Goal: Information Seeking & Learning: Find specific fact

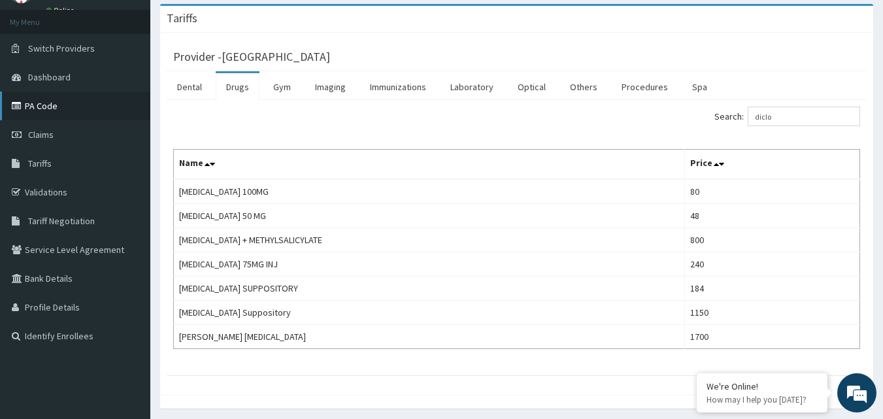
click at [43, 107] on link "PA Code" at bounding box center [75, 105] width 150 height 29
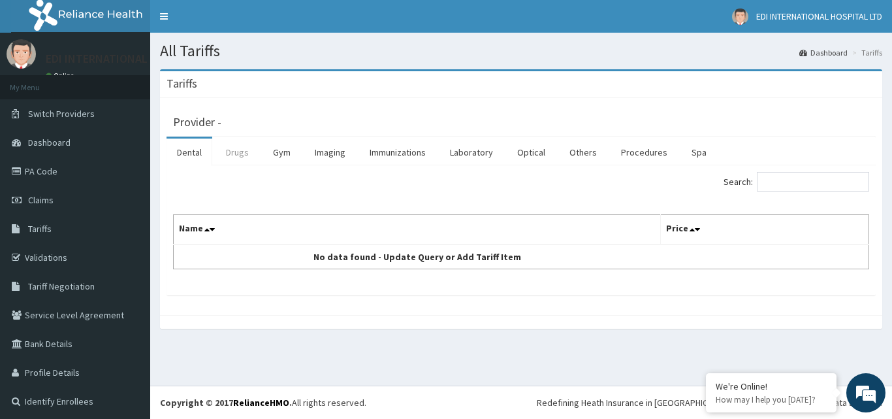
click at [240, 155] on link "Drugs" at bounding box center [238, 151] width 44 height 27
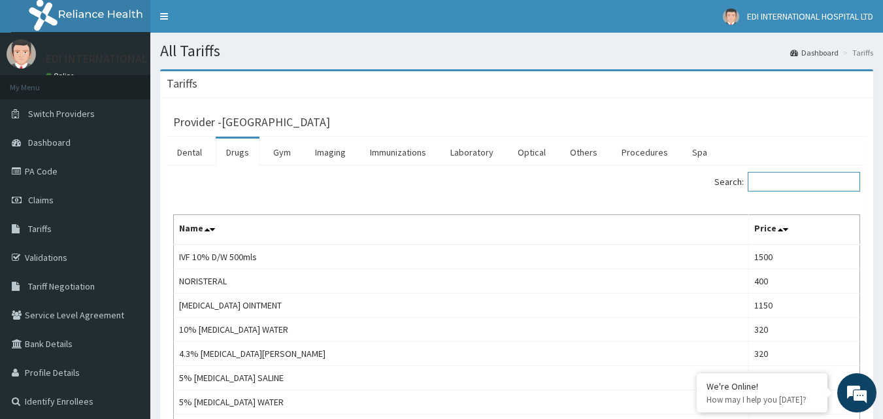
click at [795, 186] on input "Search:" at bounding box center [803, 182] width 112 height 20
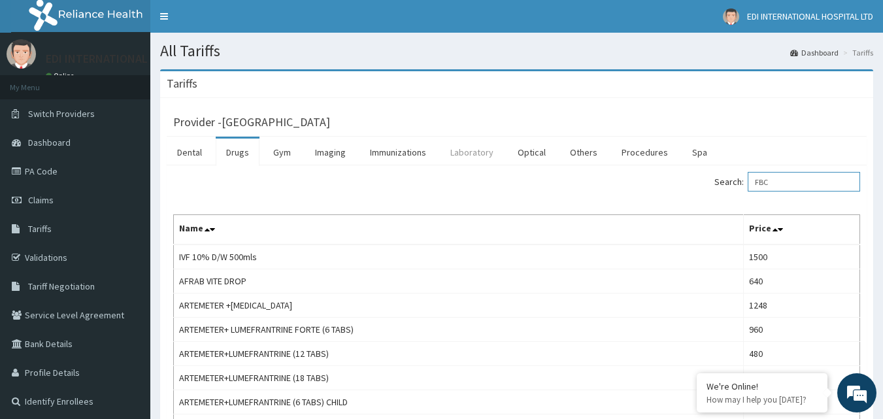
type input "FBC"
click at [480, 155] on link "Laboratory" at bounding box center [472, 151] width 64 height 27
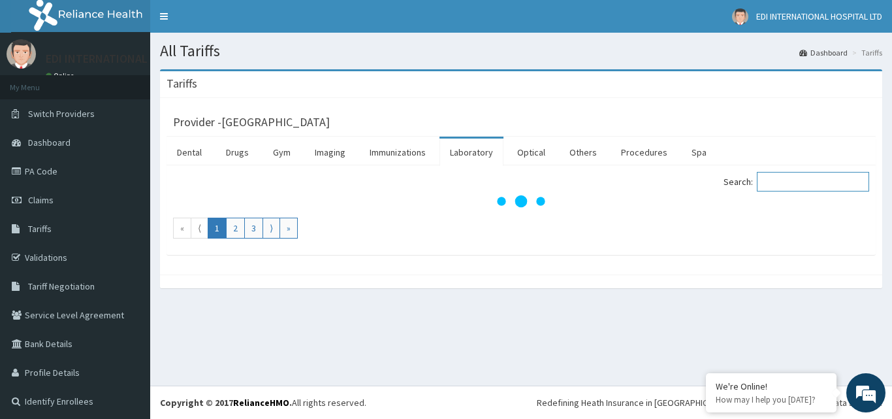
click at [807, 183] on input "Search:" at bounding box center [813, 182] width 112 height 20
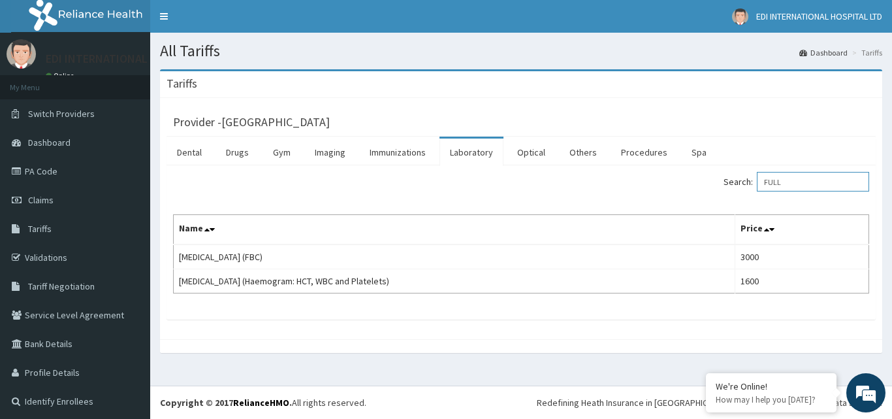
type input "FULL"
drag, startPoint x: 787, startPoint y: 185, endPoint x: 630, endPoint y: 169, distance: 157.6
click at [683, 182] on div "Search: FULL" at bounding box center [700, 183] width 338 height 23
click at [236, 154] on link "Drugs" at bounding box center [238, 151] width 44 height 27
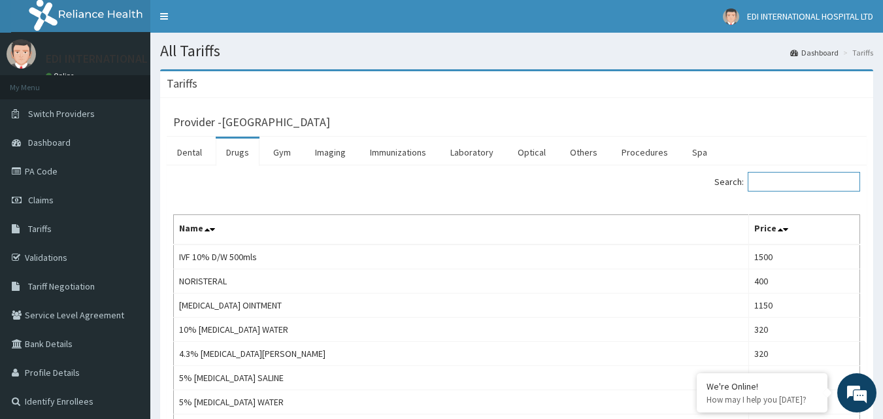
click at [792, 181] on input "Search:" at bounding box center [803, 182] width 112 height 20
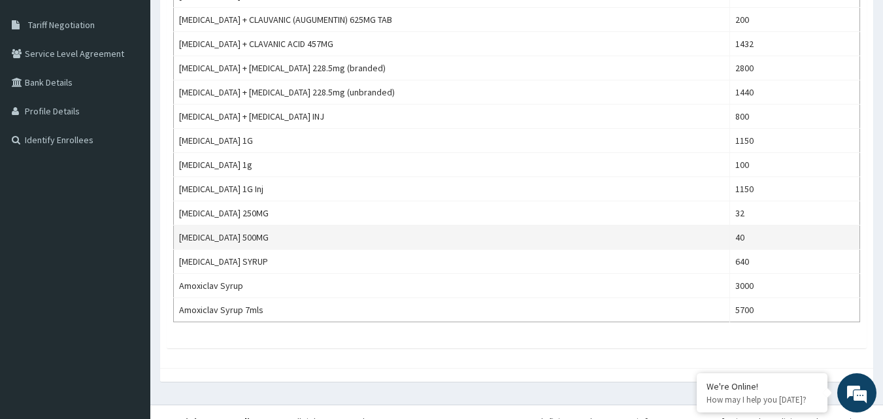
scroll to position [131, 0]
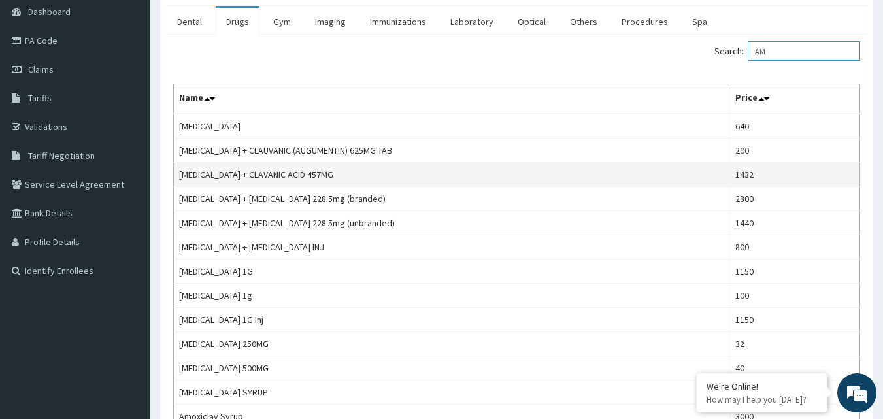
type input "A"
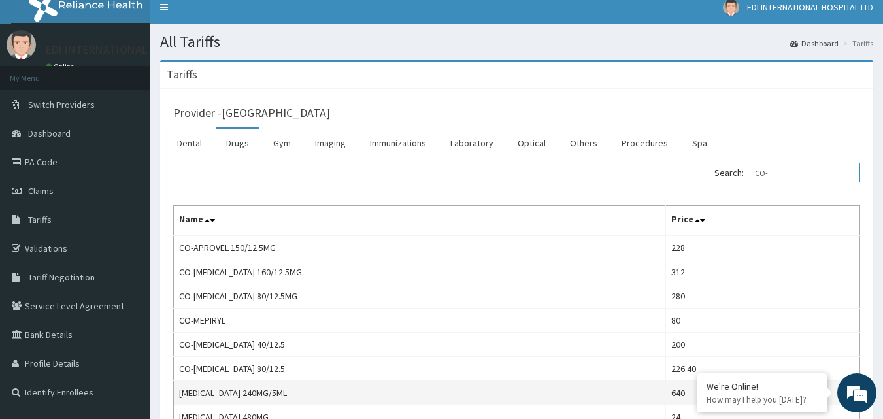
scroll to position [5, 0]
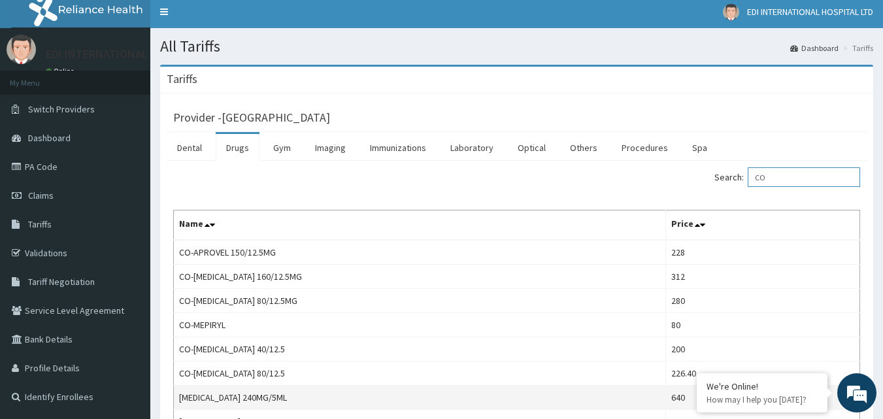
type input "C"
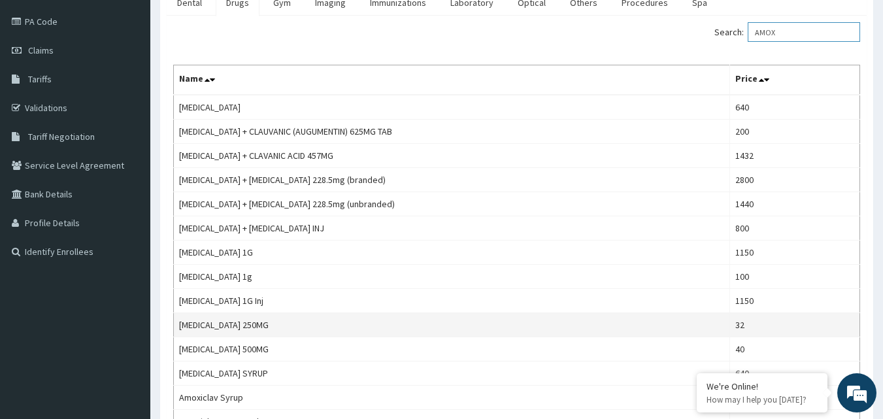
scroll to position [84, 0]
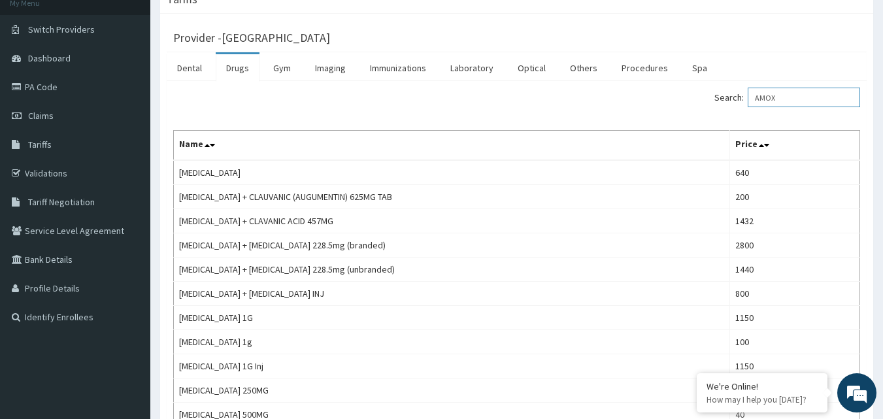
drag, startPoint x: 802, startPoint y: 99, endPoint x: 743, endPoint y: 111, distance: 60.0
click at [743, 111] on div "Search: AMOX Name Price AMOXICILLIN 640 AMOXICILLIN + CLAUVANIC (AUGUMENTIN) 62…" at bounding box center [516, 294] width 687 height 412
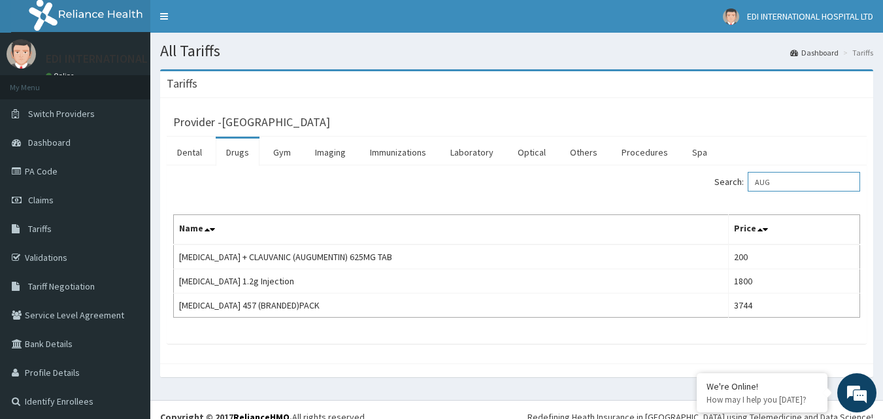
drag, startPoint x: 804, startPoint y: 178, endPoint x: 713, endPoint y: 212, distance: 97.8
click at [713, 212] on div "Search: AUG Name Price AMOXICILLIN + CLAUVANIC (AUGUMENTIN) 625MG TAB 200 Augme…" at bounding box center [516, 245] width 687 height 146
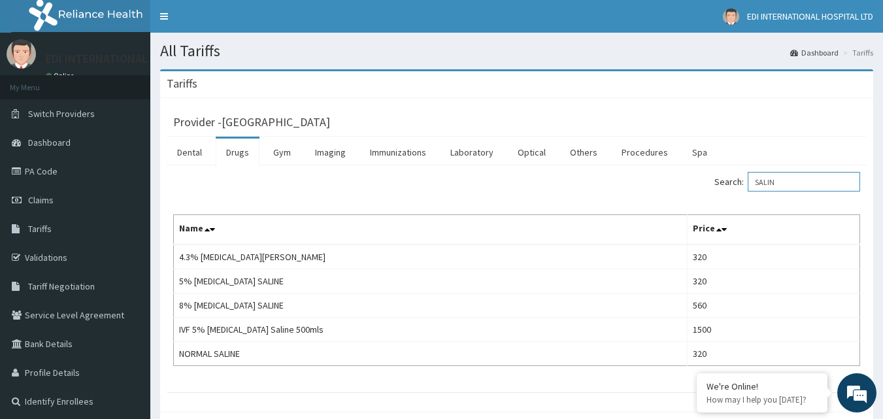
drag, startPoint x: 804, startPoint y: 176, endPoint x: 702, endPoint y: 205, distance: 106.1
click at [702, 205] on div "Search: SALIN Name Price 4.3% DEXTROSE SALINE 320 5% DEXTROSE SALINE 320 8% DEX…" at bounding box center [516, 269] width 687 height 194
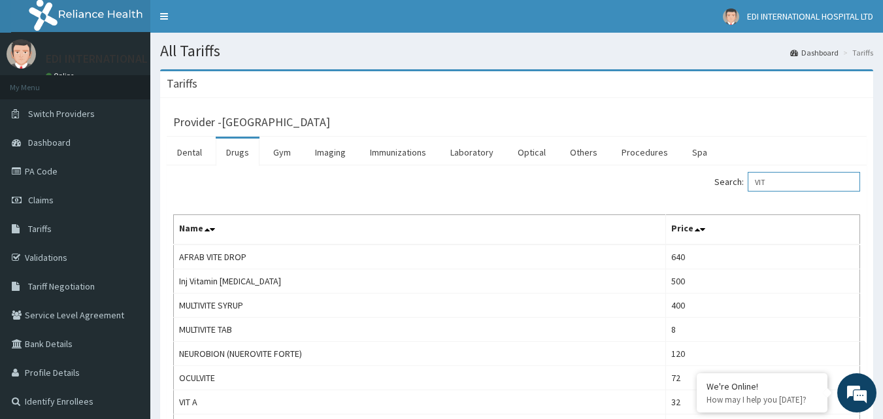
drag, startPoint x: 794, startPoint y: 185, endPoint x: 745, endPoint y: 186, distance: 48.4
click at [745, 186] on label "Search: VIT" at bounding box center [787, 182] width 146 height 20
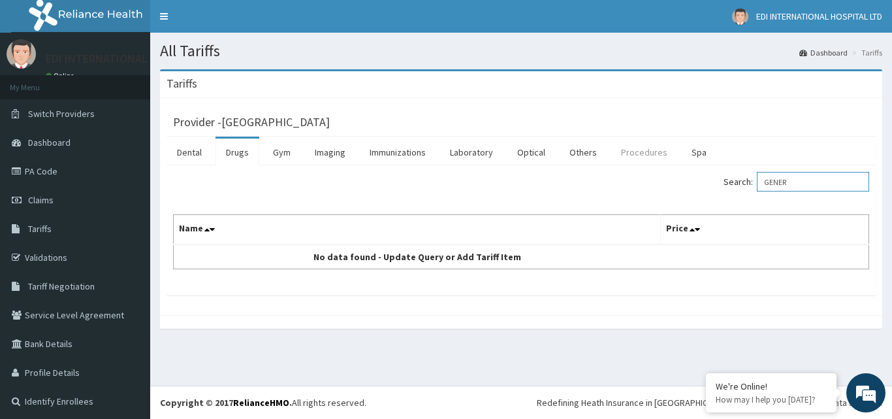
type input "GENER"
click at [623, 152] on link "Procedures" at bounding box center [644, 151] width 67 height 27
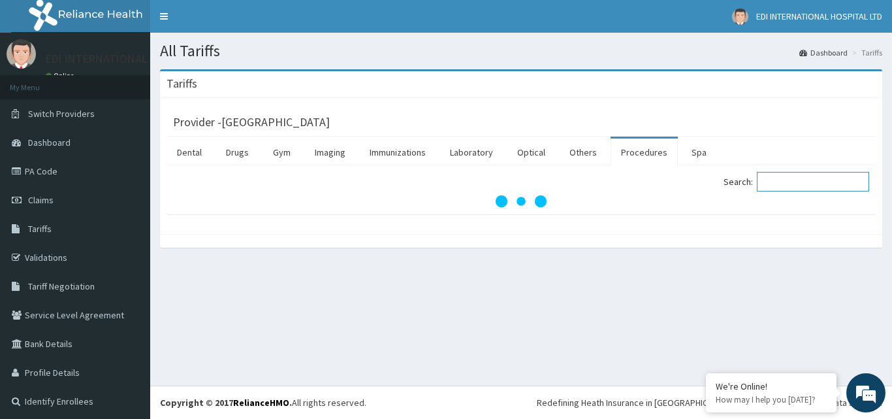
click at [792, 183] on input "Search:" at bounding box center [813, 182] width 112 height 20
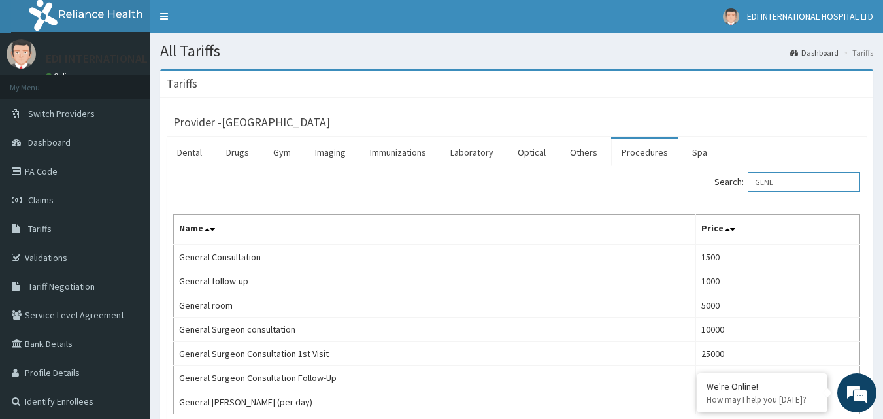
scroll to position [65, 0]
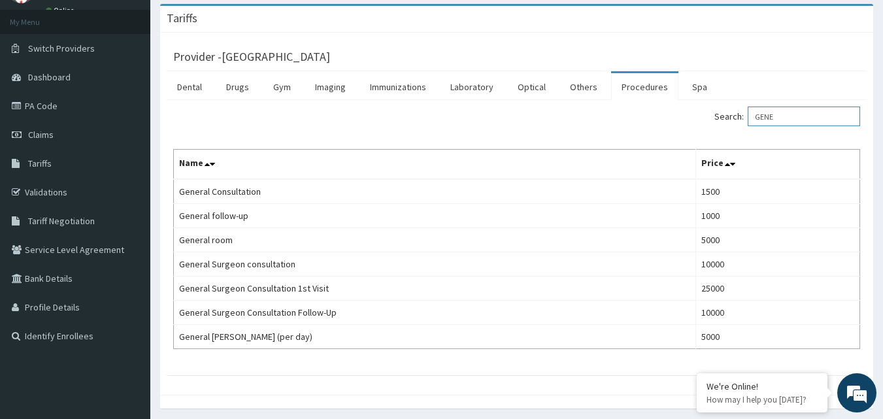
drag, startPoint x: 793, startPoint y: 119, endPoint x: 742, endPoint y: 119, distance: 51.0
click at [742, 119] on label "Search: GENE" at bounding box center [787, 116] width 146 height 20
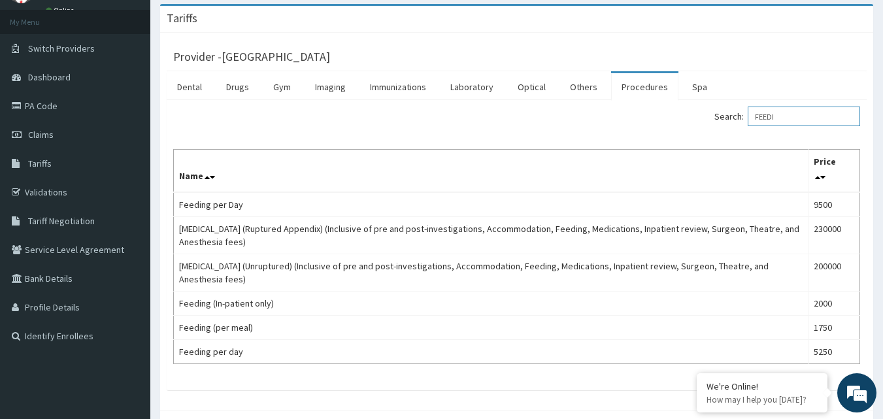
type input "FEEDI"
